Goal: Information Seeking & Learning: Learn about a topic

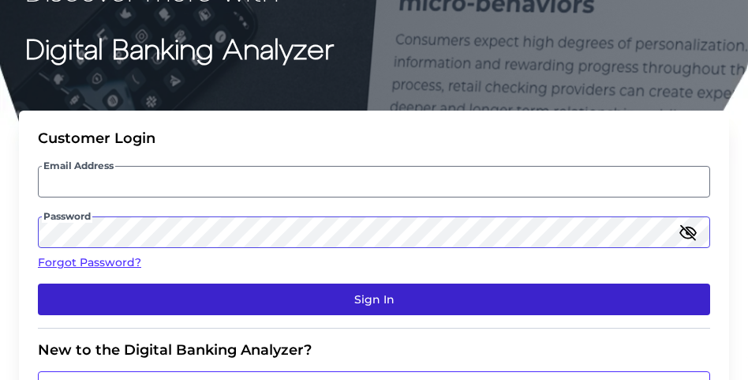
scroll to position [118, 0]
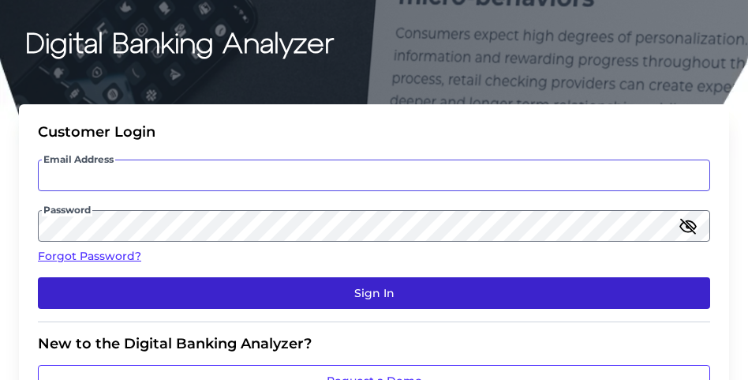
type input "[PERSON_NAME][EMAIL_ADDRESS][DOMAIN_NAME]"
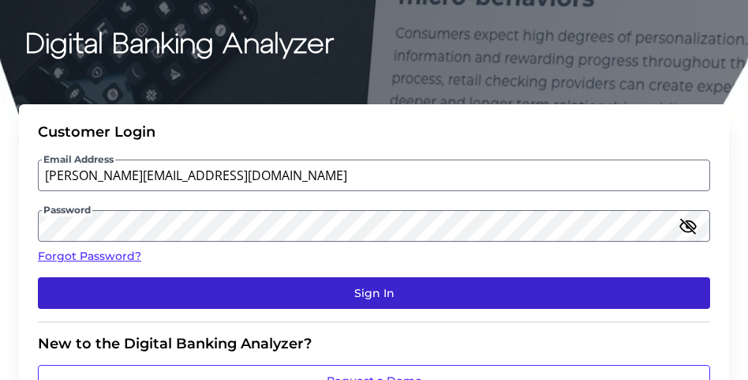
click at [380, 294] on button "Sign In" at bounding box center [374, 293] width 673 height 32
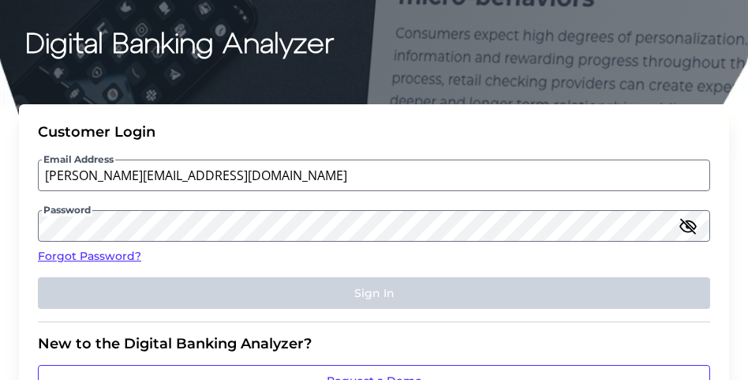
scroll to position [0, 0]
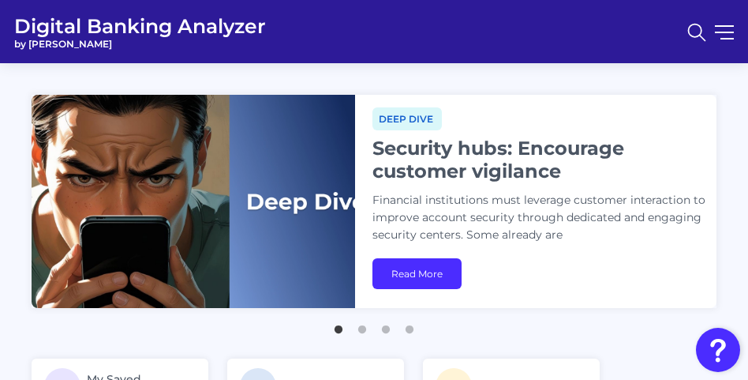
scroll to position [102, 0]
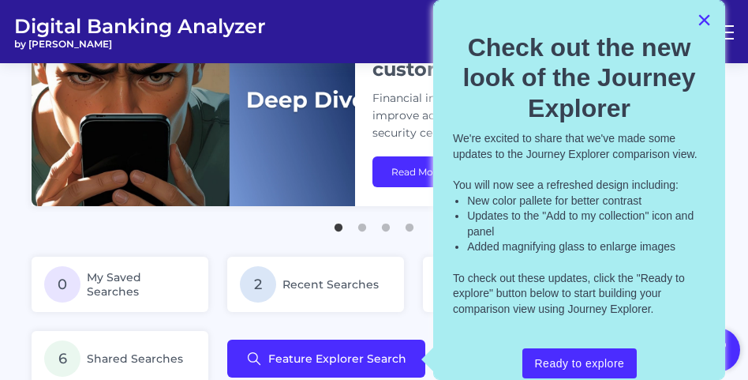
click at [697, 23] on button "×" at bounding box center [704, 19] width 15 height 25
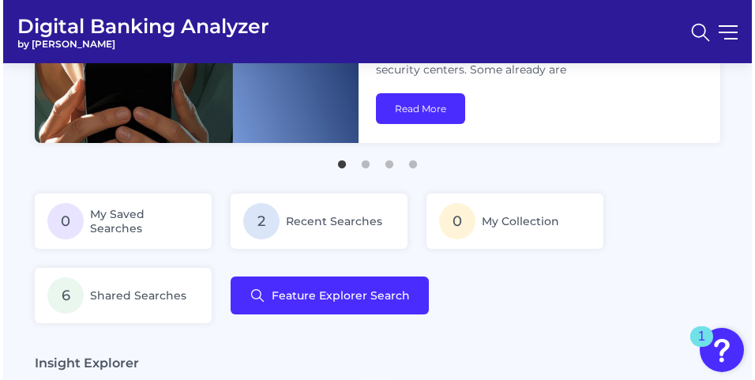
scroll to position [181, 0]
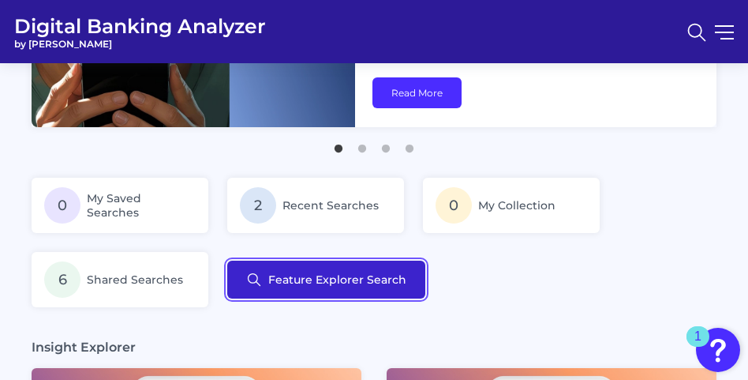
click at [314, 277] on button "Feature Explorer Search" at bounding box center [326, 279] width 198 height 38
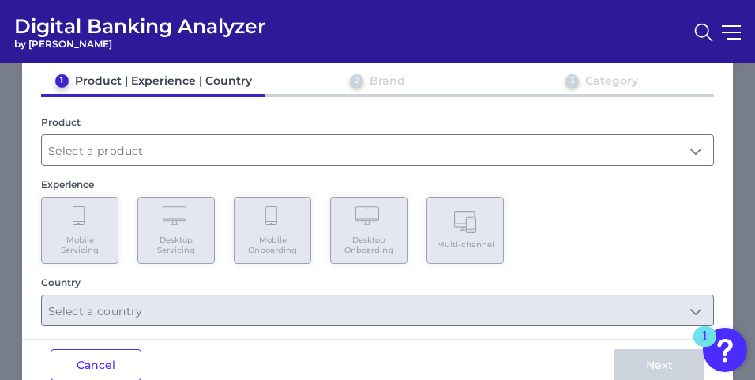
scroll to position [79, 0]
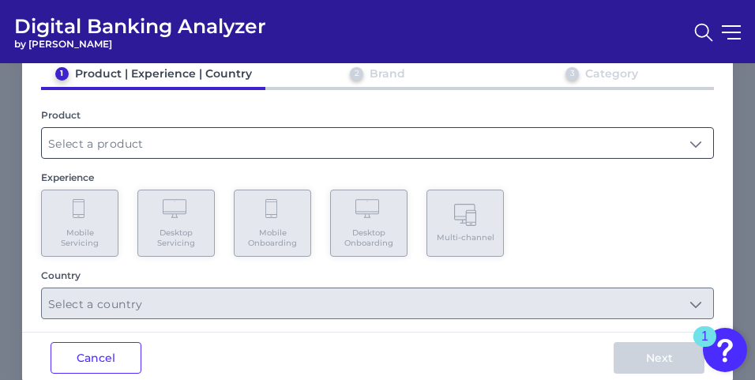
click at [332, 153] on input "text" at bounding box center [377, 143] width 671 height 30
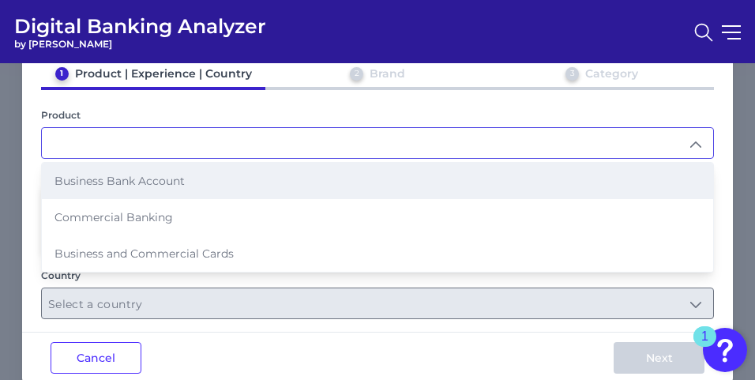
click at [140, 183] on span "Business Bank Account" at bounding box center [119, 181] width 130 height 14
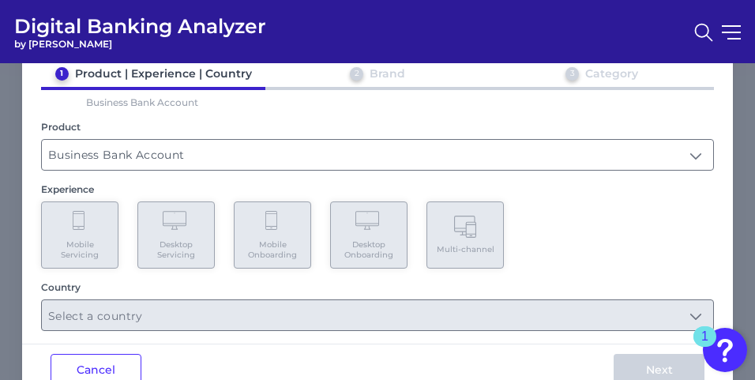
type input "Business Bank Account"
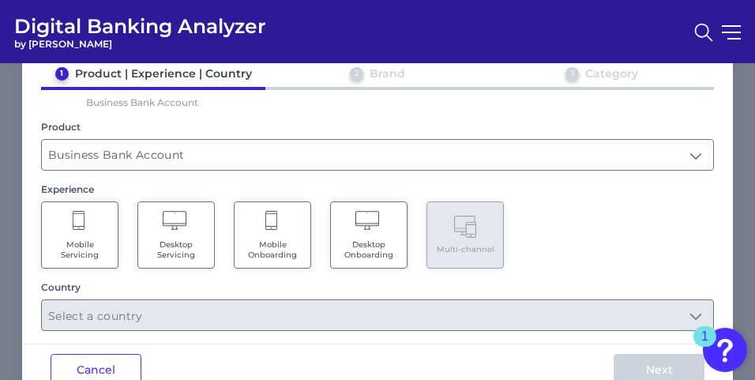
click at [377, 244] on span "Desktop Onboarding" at bounding box center [369, 249] width 60 height 21
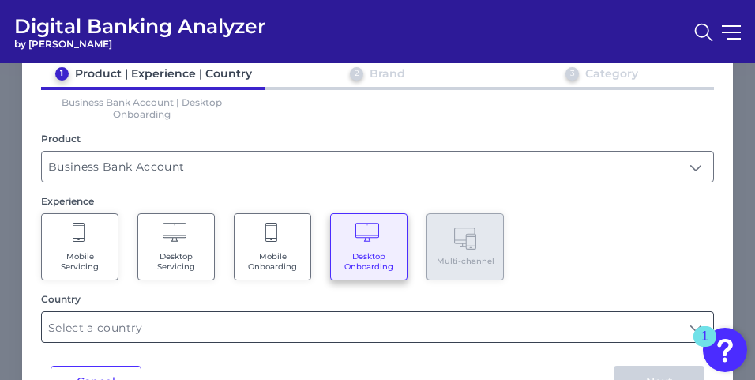
click at [335, 325] on input "text" at bounding box center [377, 327] width 671 height 30
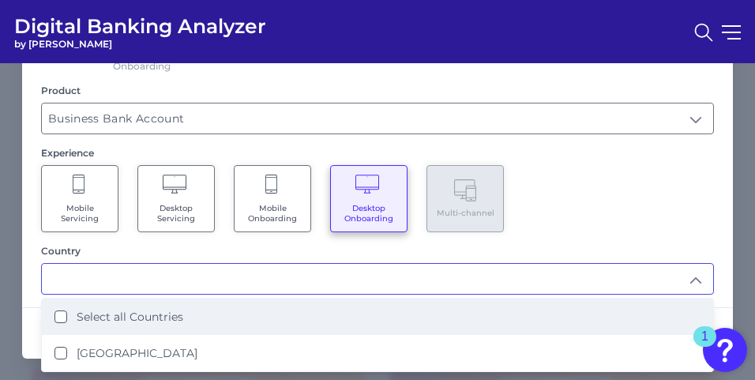
scroll to position [127, 0]
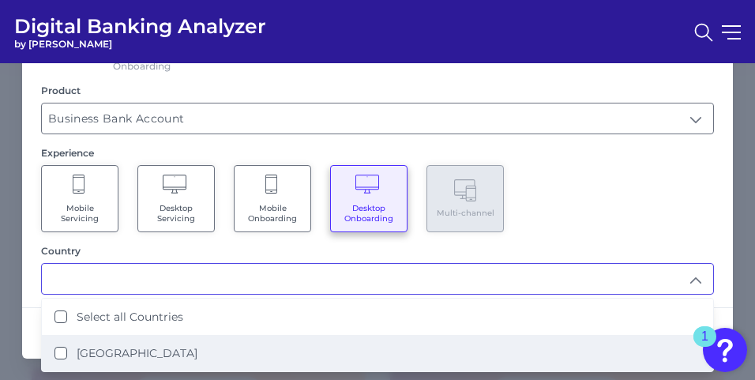
click at [54, 352] on States "[GEOGRAPHIC_DATA]" at bounding box center [60, 353] width 13 height 13
type input "Select all Countries"
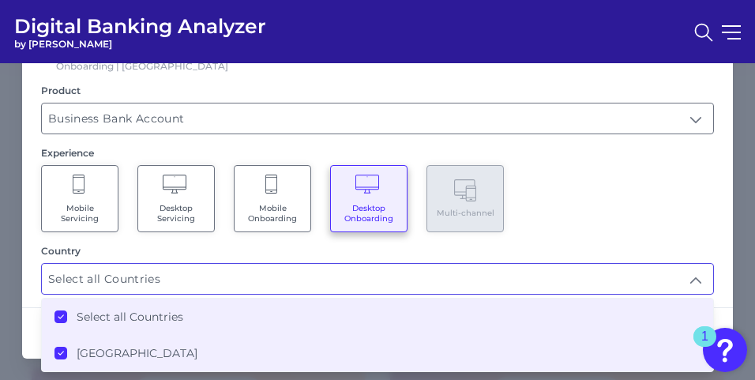
click at [608, 212] on div "Mobile Servicing Desktop Servicing Mobile Onboarding Desktop Onboarding Multi-c…" at bounding box center [377, 198] width 673 height 67
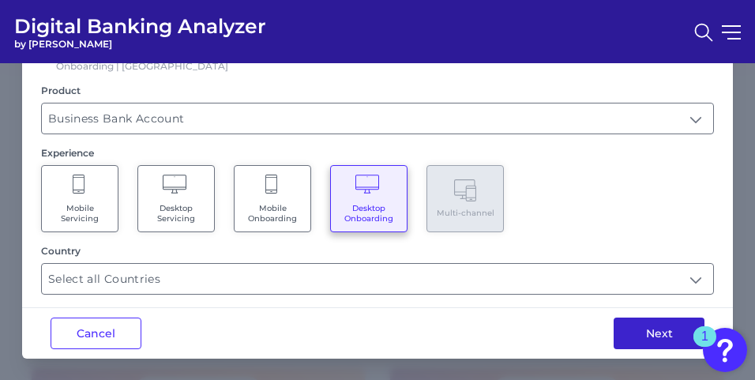
click at [661, 324] on button "Next" at bounding box center [658, 333] width 91 height 32
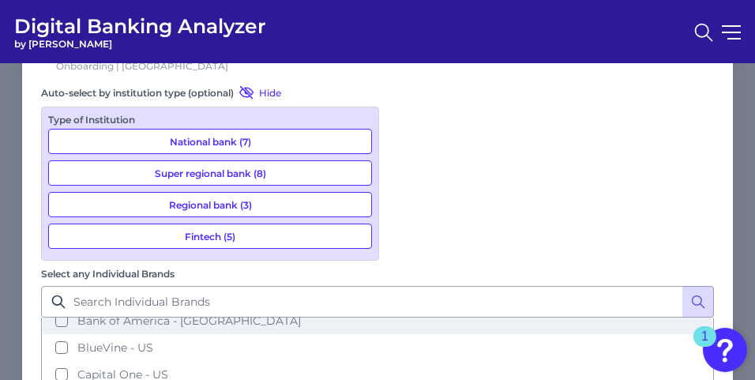
scroll to position [158, 0]
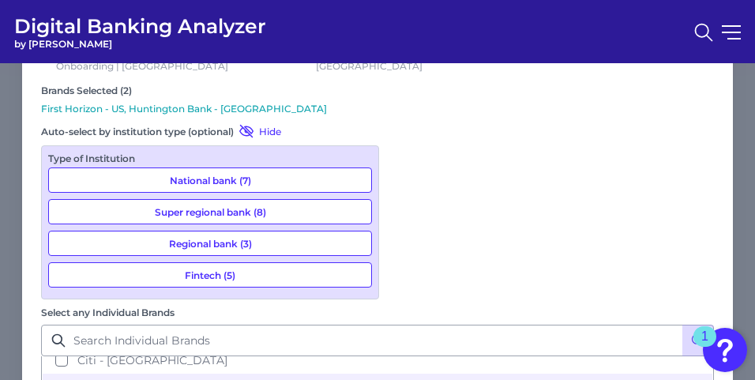
scroll to position [237, 0]
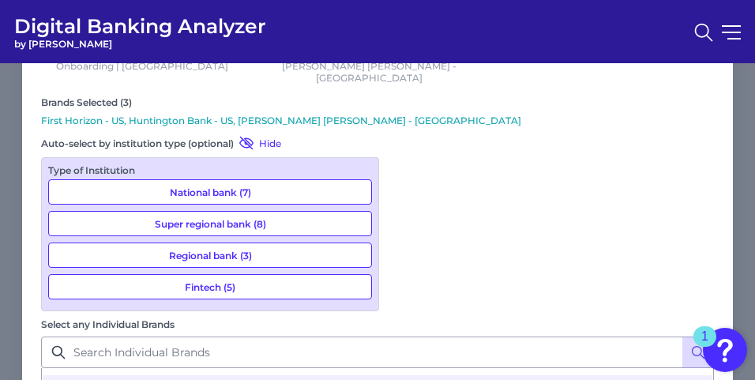
scroll to position [316, 0]
drag, startPoint x: 394, startPoint y: 232, endPoint x: 399, endPoint y: 238, distance: 8.4
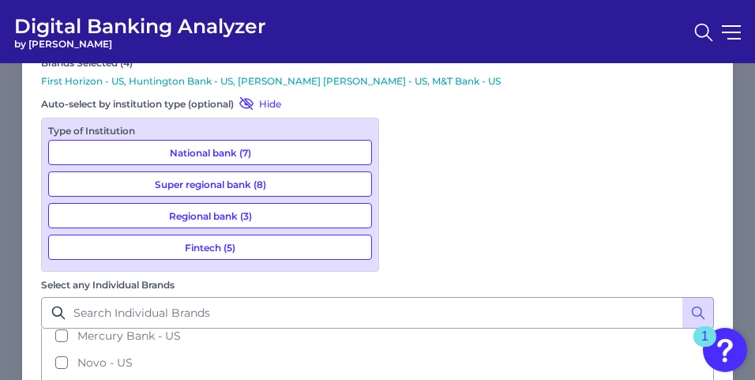
scroll to position [459, 0]
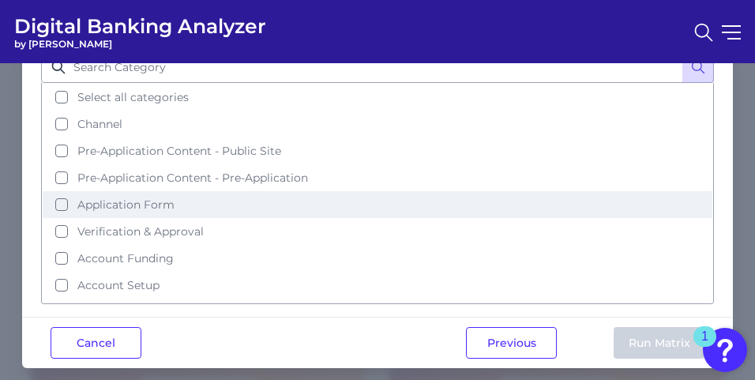
scroll to position [16, 0]
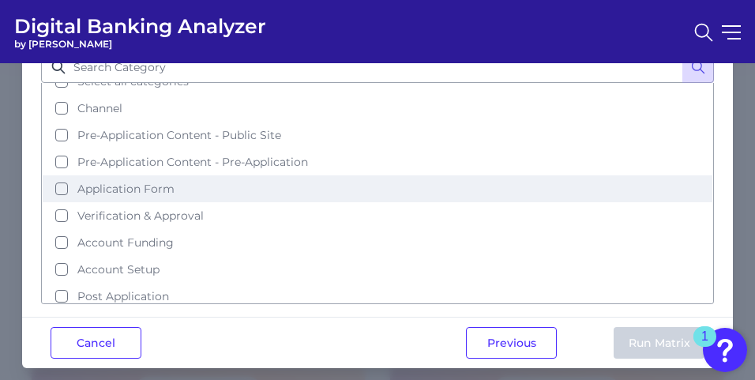
click at [55, 175] on button "Application Form" at bounding box center [377, 188] width 669 height 27
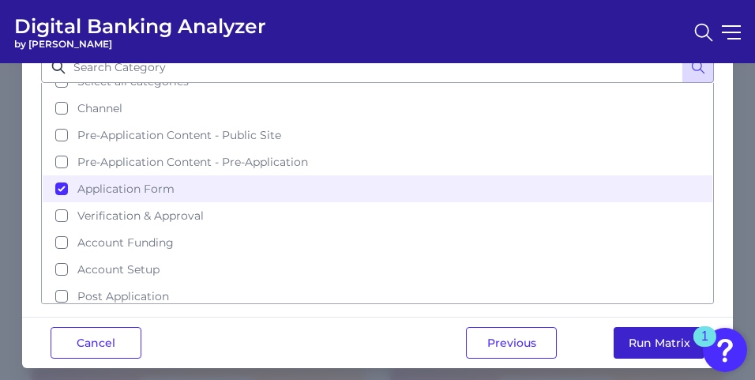
click at [627, 332] on button "Run Matrix" at bounding box center [658, 343] width 91 height 32
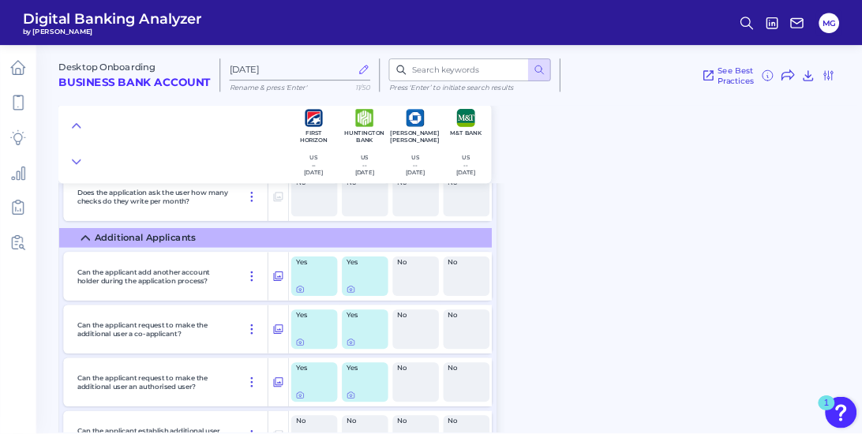
scroll to position [4776, 0]
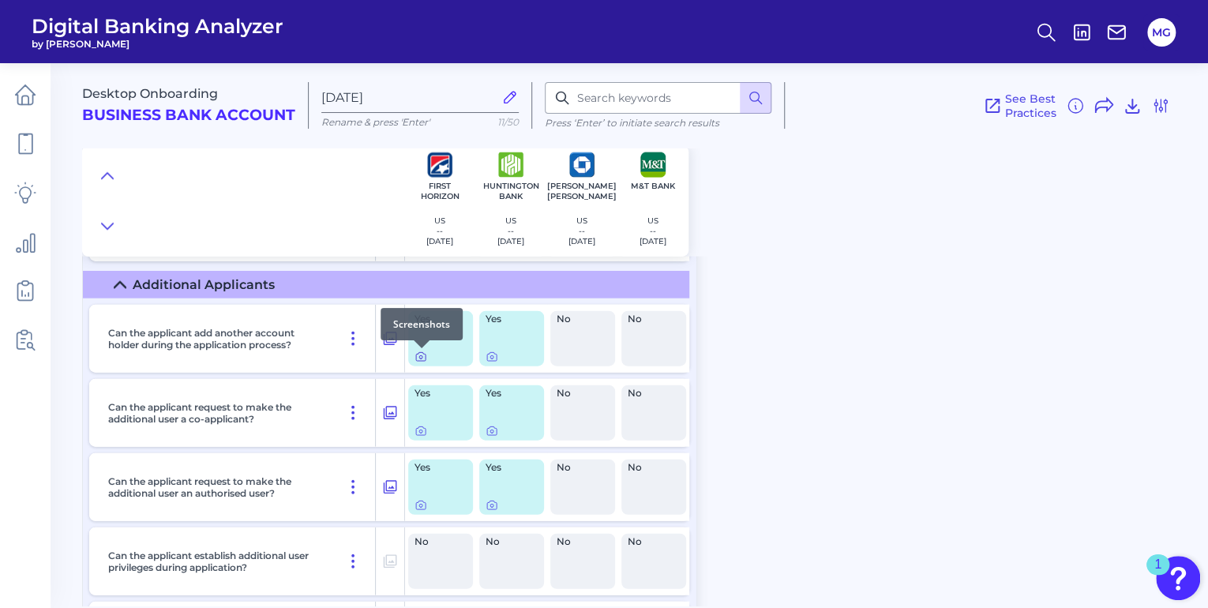
click at [418, 360] on icon at bounding box center [420, 356] width 13 height 13
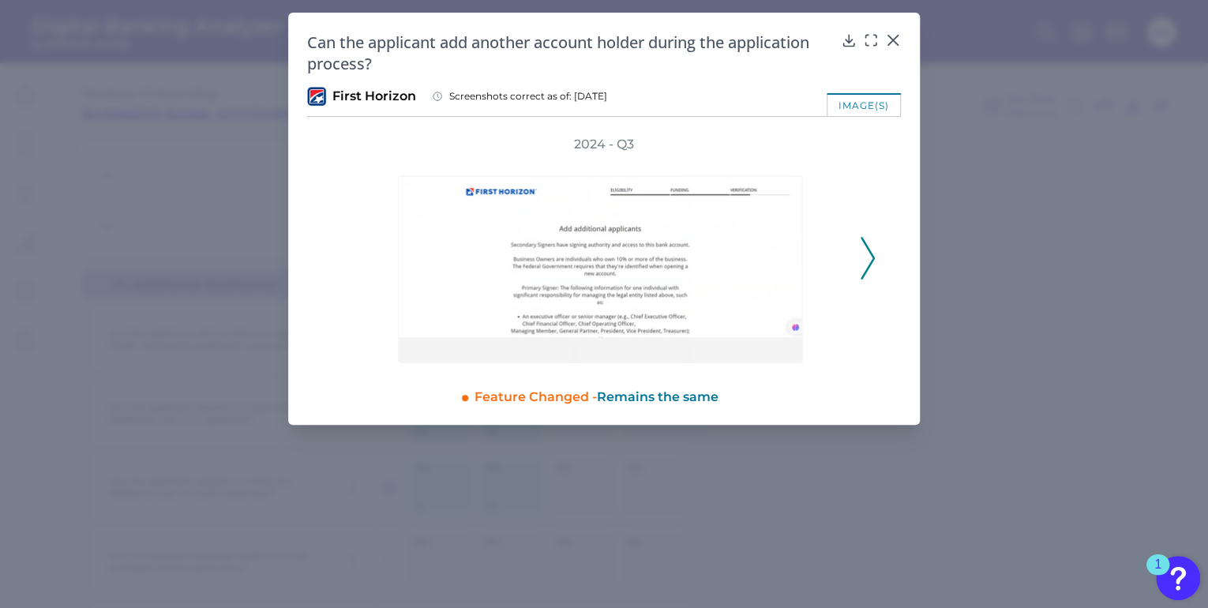
click at [754, 243] on polyline at bounding box center [867, 258] width 12 height 40
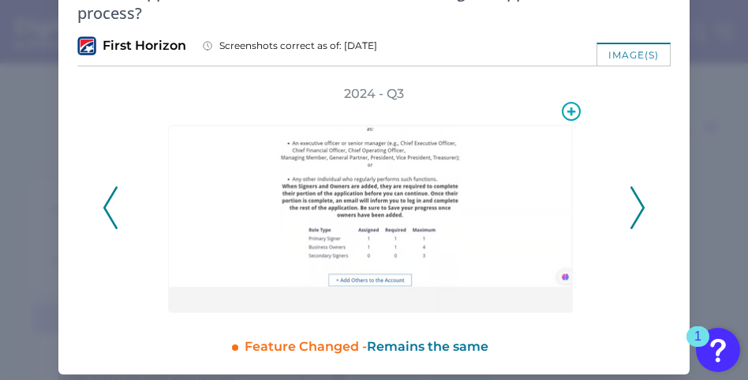
scroll to position [57, 0]
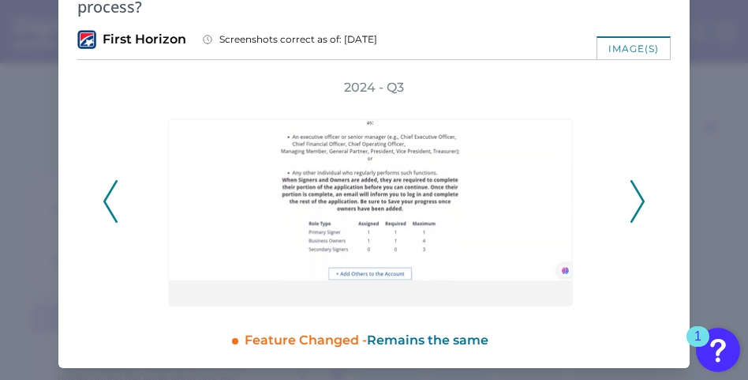
click at [641, 205] on icon at bounding box center [638, 201] width 14 height 43
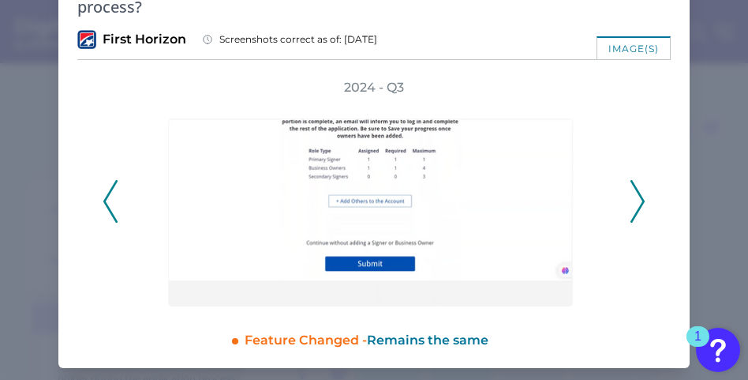
click at [640, 205] on icon at bounding box center [638, 201] width 14 height 43
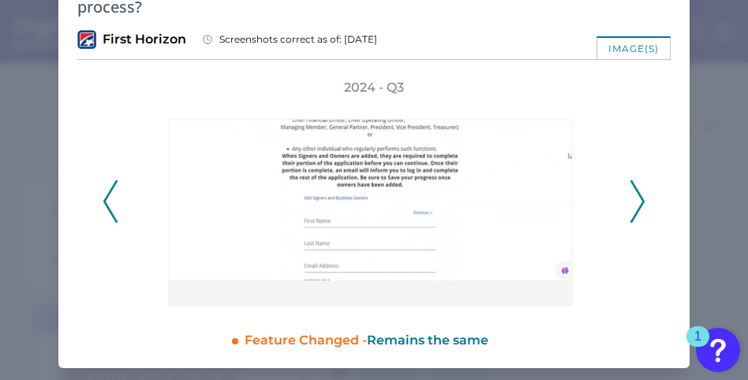
click at [639, 206] on icon at bounding box center [638, 201] width 14 height 43
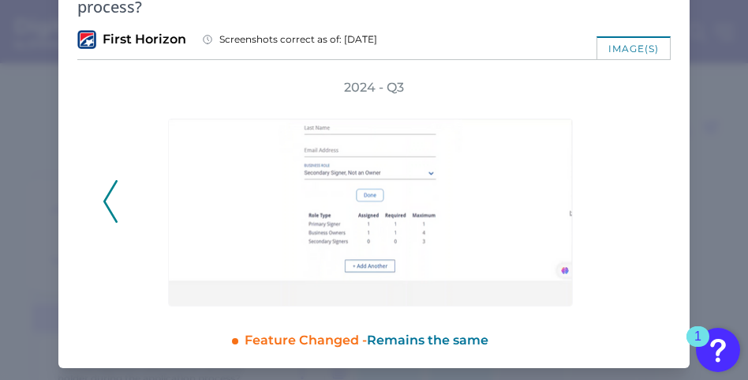
click at [639, 207] on div "2024 - Q3" at bounding box center [374, 192] width 543 height 227
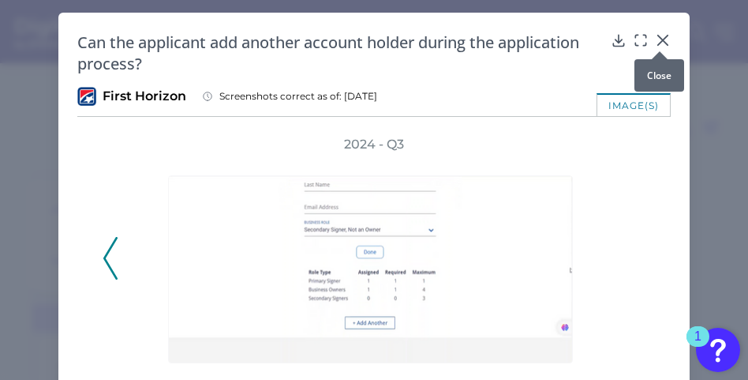
click at [661, 43] on div at bounding box center [660, 51] width 16 height 16
click at [658, 45] on div at bounding box center [660, 51] width 16 height 16
click at [659, 39] on icon at bounding box center [663, 40] width 16 height 16
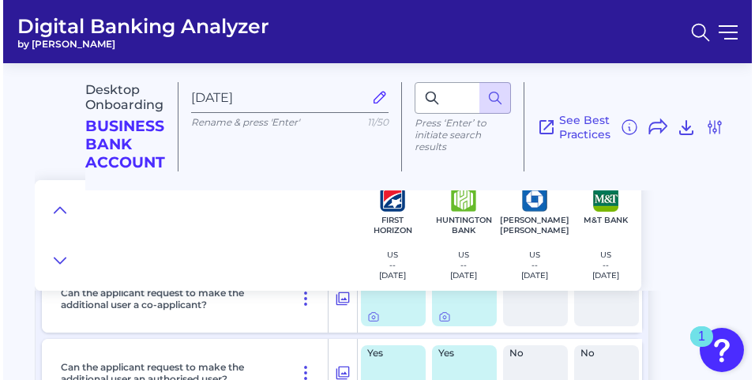
scroll to position [4934, 0]
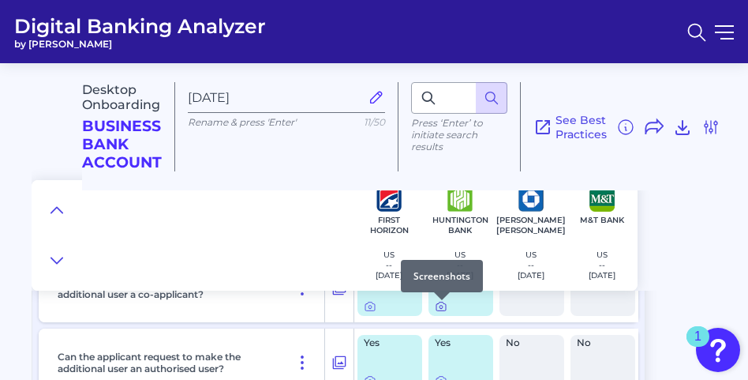
click at [442, 309] on icon at bounding box center [441, 306] width 3 height 3
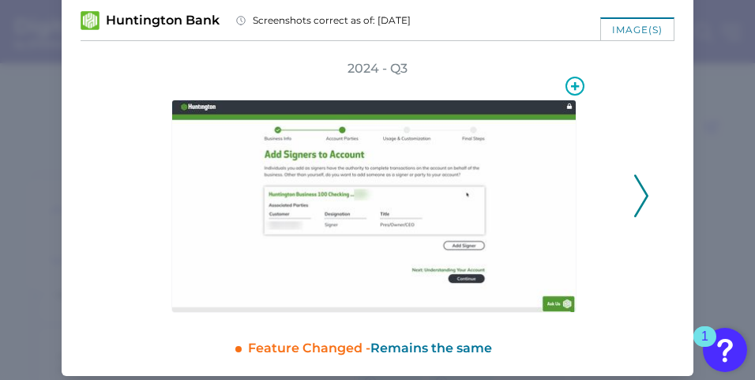
scroll to position [62, 0]
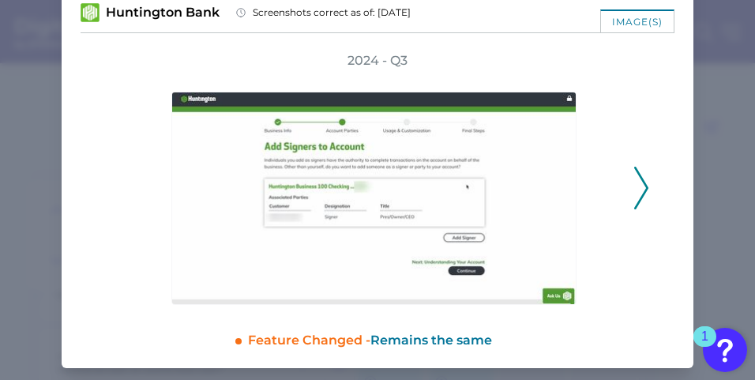
click at [641, 189] on icon at bounding box center [641, 188] width 14 height 43
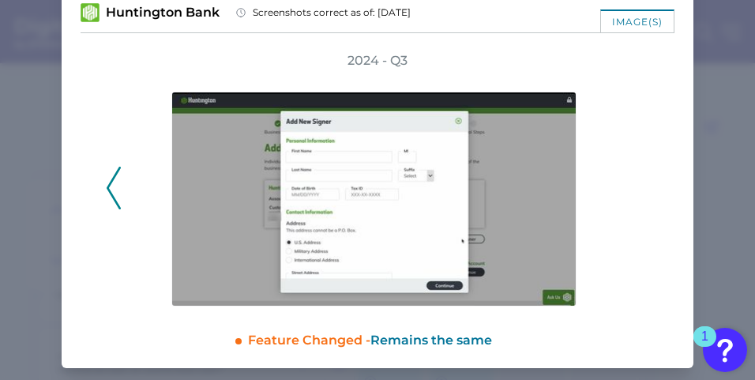
click at [110, 192] on icon at bounding box center [114, 188] width 14 height 43
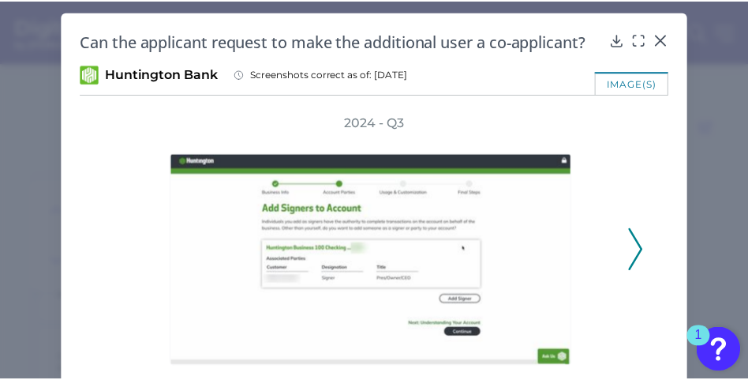
scroll to position [0, 0]
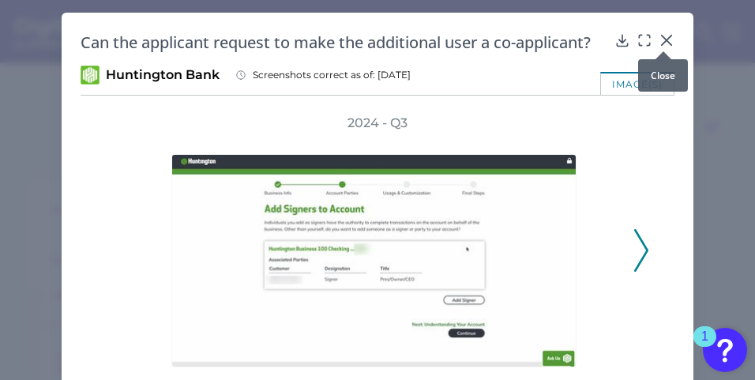
click at [667, 41] on icon at bounding box center [666, 40] width 16 height 16
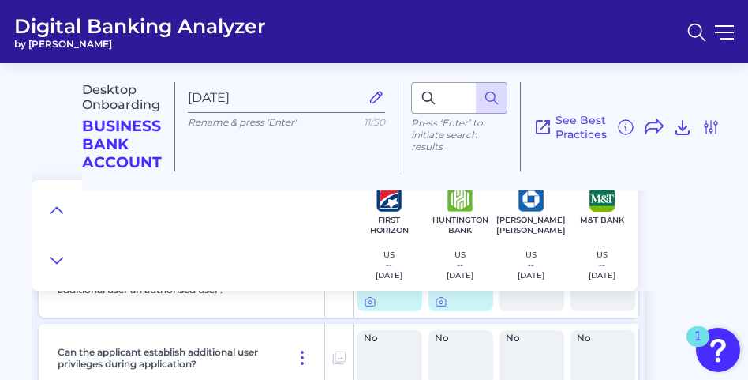
scroll to position [4974, 0]
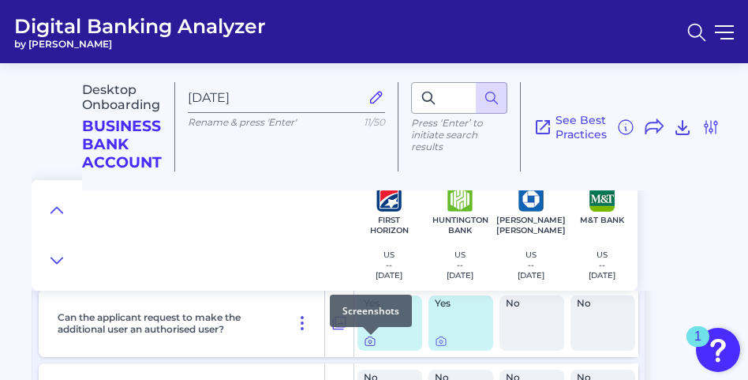
click at [373, 345] on icon at bounding box center [370, 341] width 13 height 13
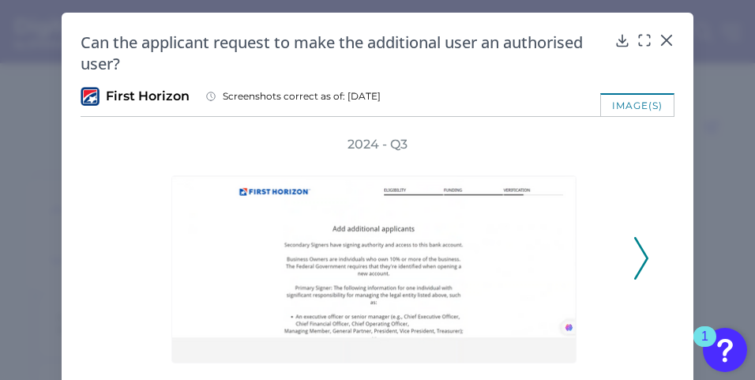
click at [639, 234] on div "2024 - Q3" at bounding box center [377, 249] width 543 height 227
click at [643, 252] on icon at bounding box center [641, 258] width 14 height 43
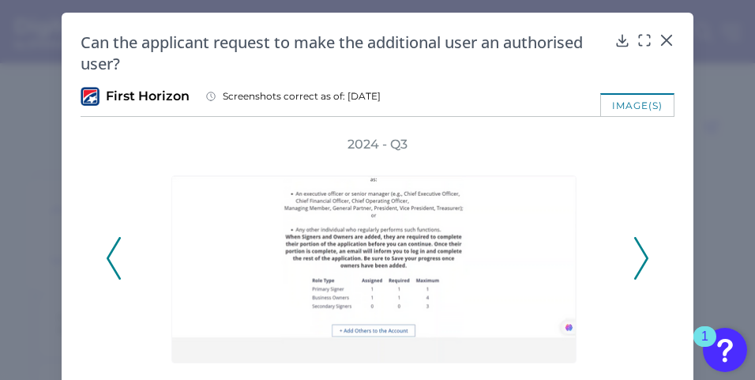
click at [643, 252] on icon at bounding box center [641, 258] width 14 height 43
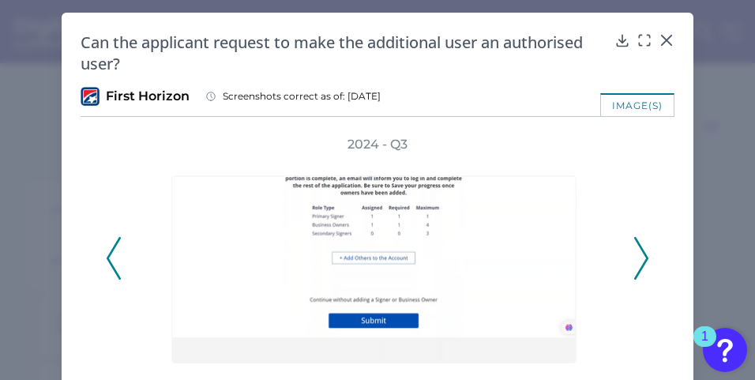
click at [643, 252] on icon at bounding box center [641, 258] width 14 height 43
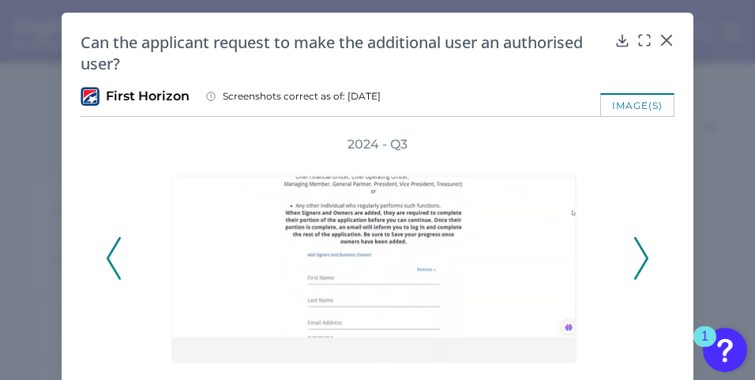
click at [643, 252] on icon at bounding box center [641, 258] width 14 height 43
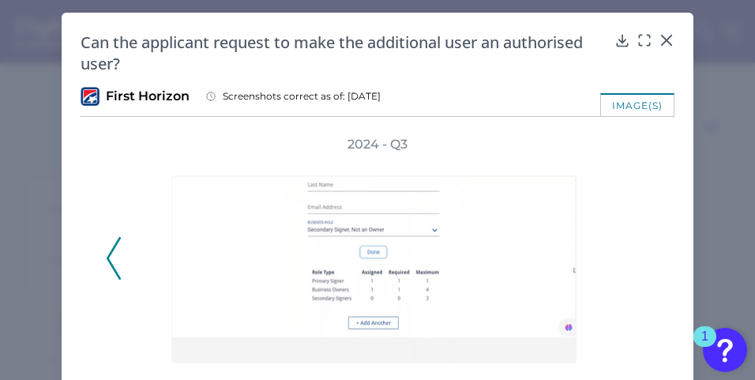
click at [643, 252] on div "2024 - Q3" at bounding box center [377, 249] width 543 height 227
click at [666, 49] on div at bounding box center [663, 51] width 16 height 16
click at [665, 41] on icon at bounding box center [666, 40] width 16 height 16
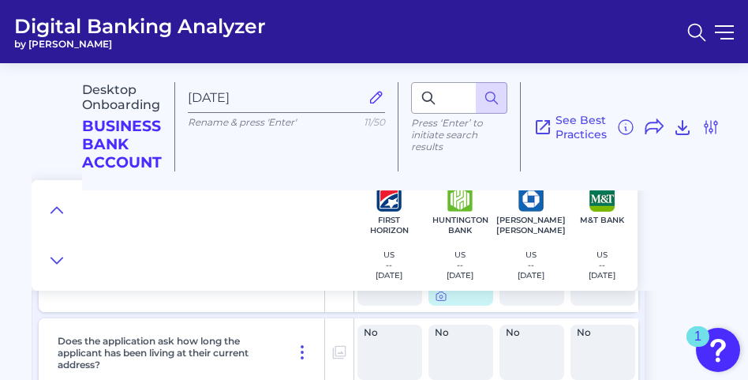
scroll to position [2292, 0]
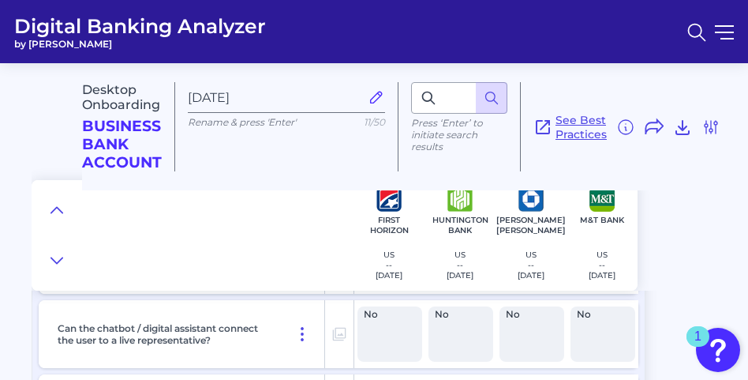
click at [569, 125] on span "See Best Practices" at bounding box center [581, 127] width 51 height 28
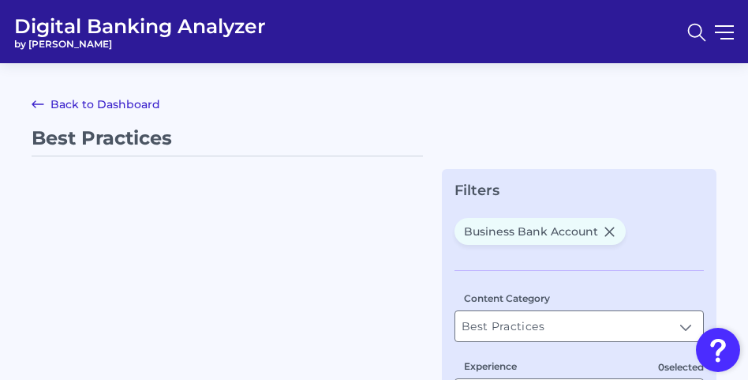
type input "Business Bank Account"
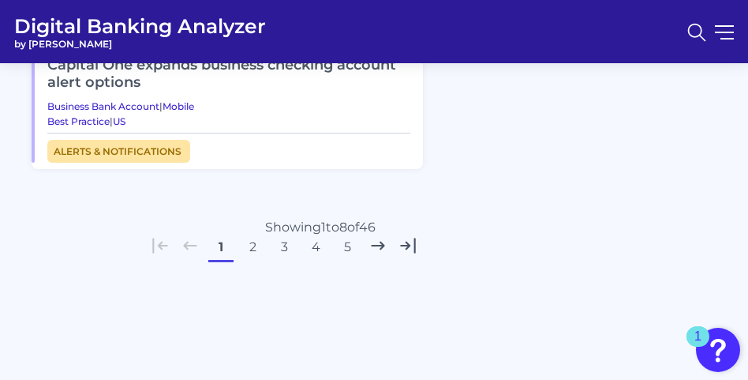
scroll to position [1381, 0]
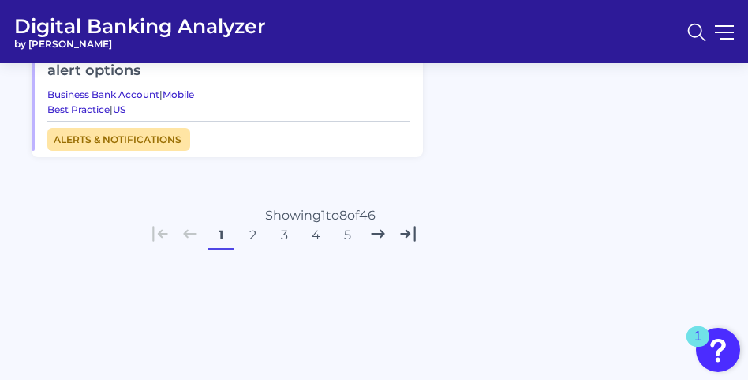
click at [253, 231] on button "2" at bounding box center [252, 235] width 25 height 25
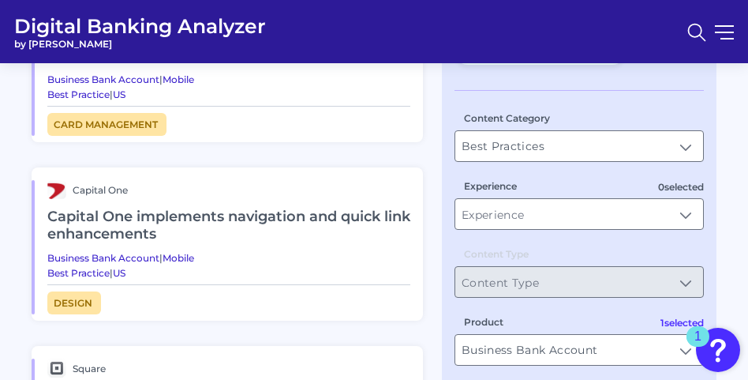
scroll to position [201, 0]
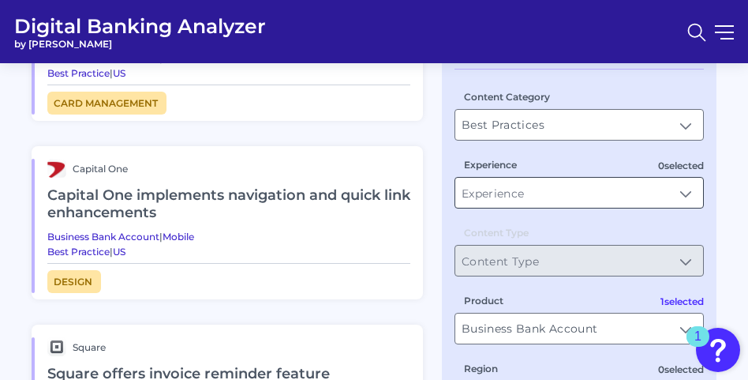
click at [516, 200] on input "Experience" at bounding box center [579, 193] width 248 height 30
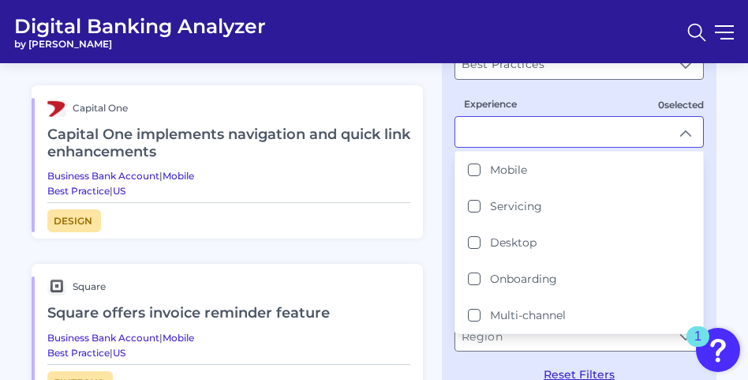
scroll to position [280, 0]
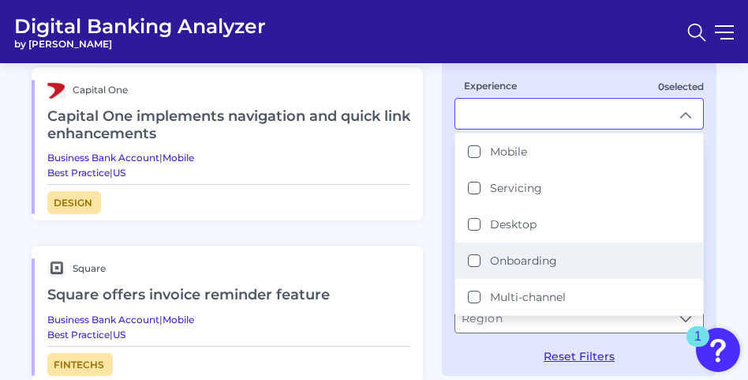
click at [474, 260] on button "Onboarding" at bounding box center [474, 260] width 13 height 13
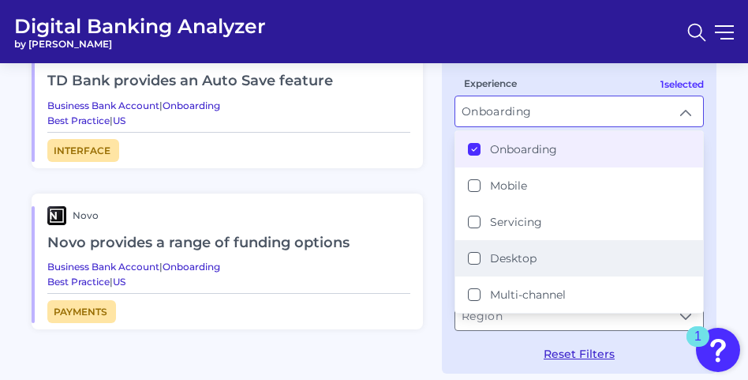
scroll to position [316, 0]
click at [477, 255] on button "Desktop" at bounding box center [474, 258] width 13 height 13
type input "Desktop, Onboarding"
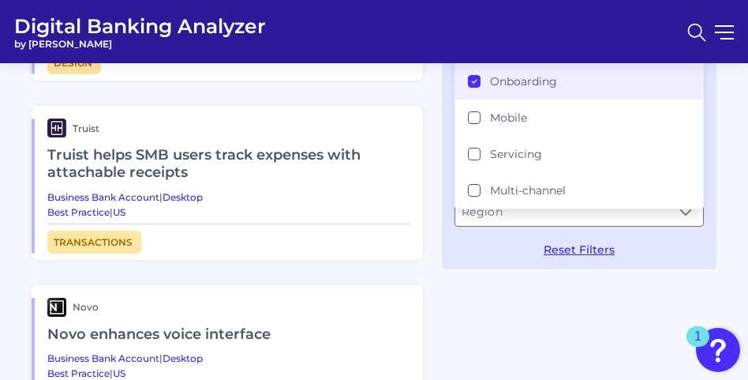
scroll to position [434, 0]
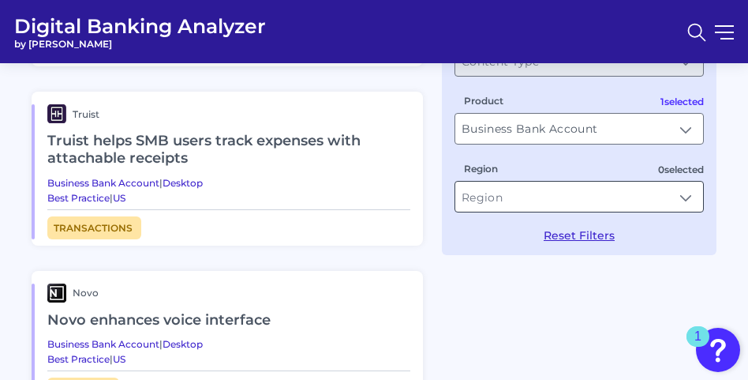
click at [501, 198] on input "Region" at bounding box center [579, 197] width 248 height 30
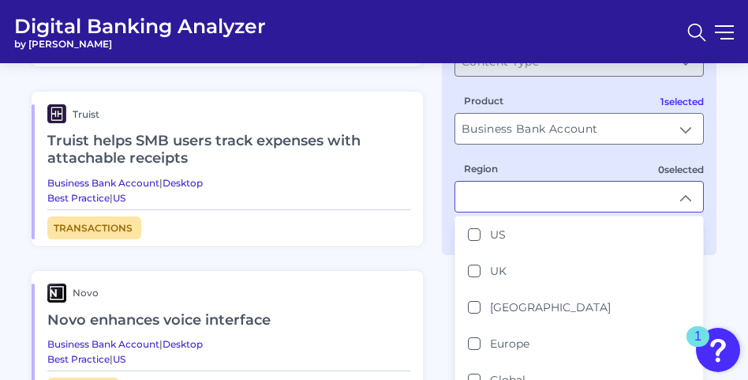
click at [477, 234] on button "US" at bounding box center [474, 234] width 13 height 13
type input "US"
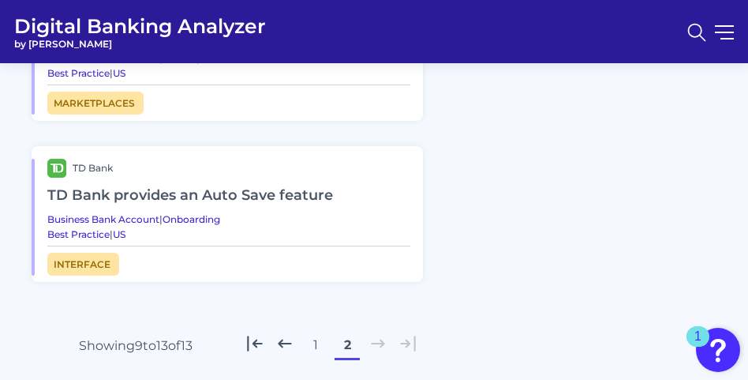
scroll to position [1224, 0]
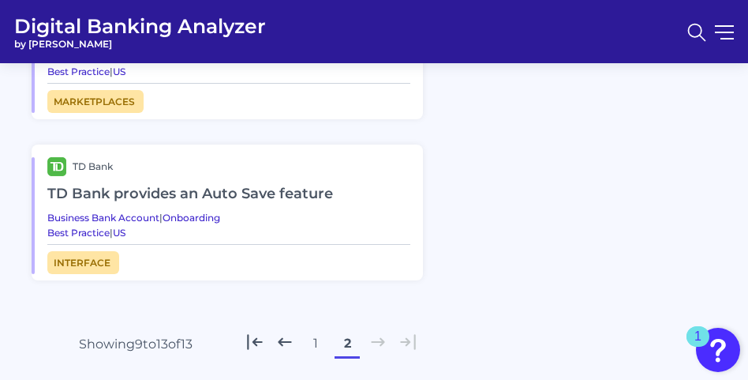
click at [317, 337] on button "1" at bounding box center [315, 343] width 25 height 25
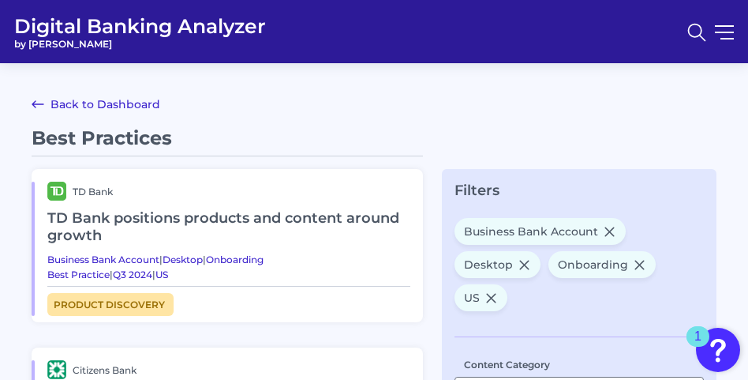
scroll to position [0, 0]
drag, startPoint x: 437, startPoint y: 114, endPoint x: 553, endPoint y: 82, distance: 120.3
